Goal: Information Seeking & Learning: Learn about a topic

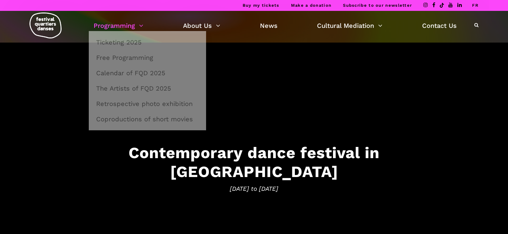
click at [120, 25] on link "Programming" at bounding box center [119, 25] width 50 height 11
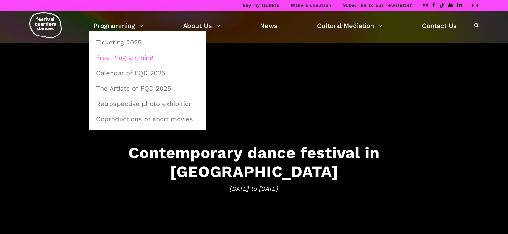
click at [128, 57] on link "Free Programming" at bounding box center [147, 57] width 110 height 15
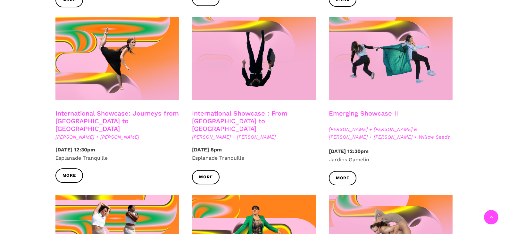
scroll to position [543, 0]
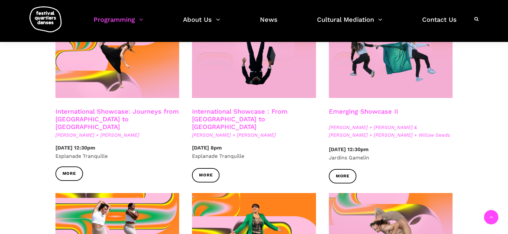
click at [218, 115] on link "International Showcase : From [GEOGRAPHIC_DATA] to [GEOGRAPHIC_DATA]" at bounding box center [240, 119] width 96 height 23
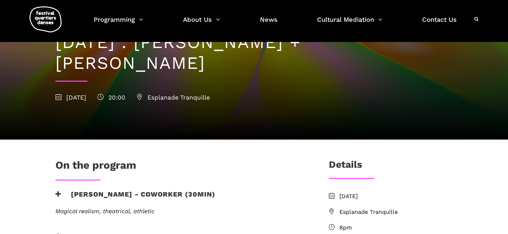
scroll to position [49, 0]
